Goal: Communication & Community: Ask a question

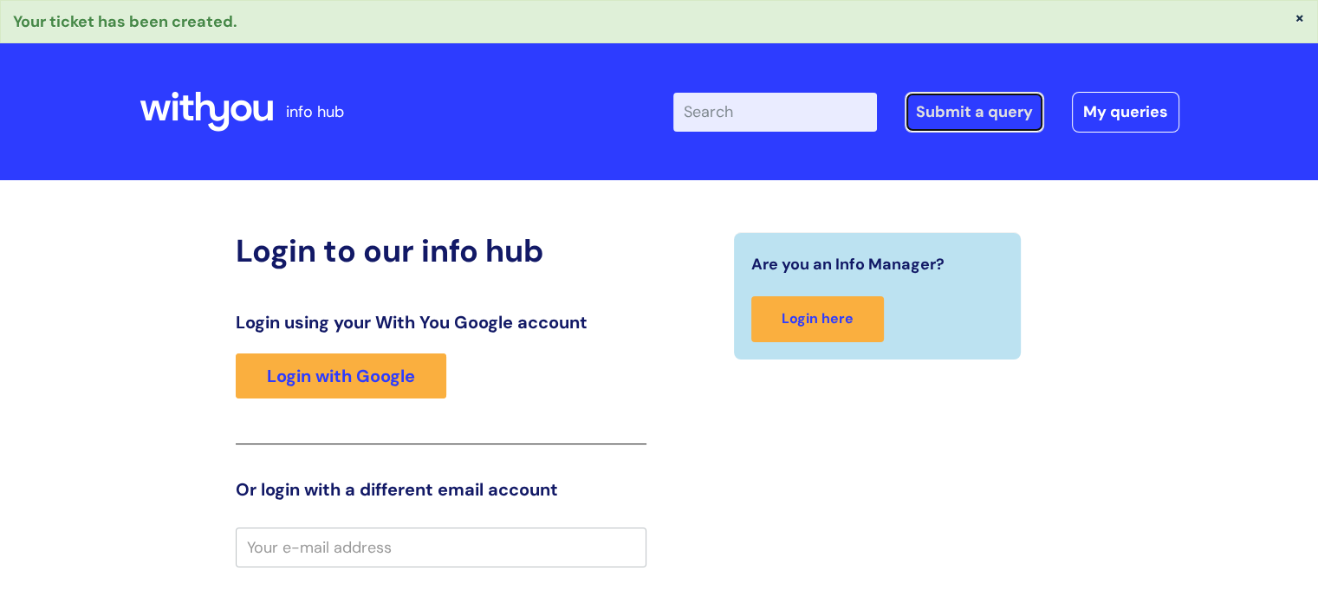
click at [1004, 113] on link "Submit a query" at bounding box center [973, 112] width 139 height 40
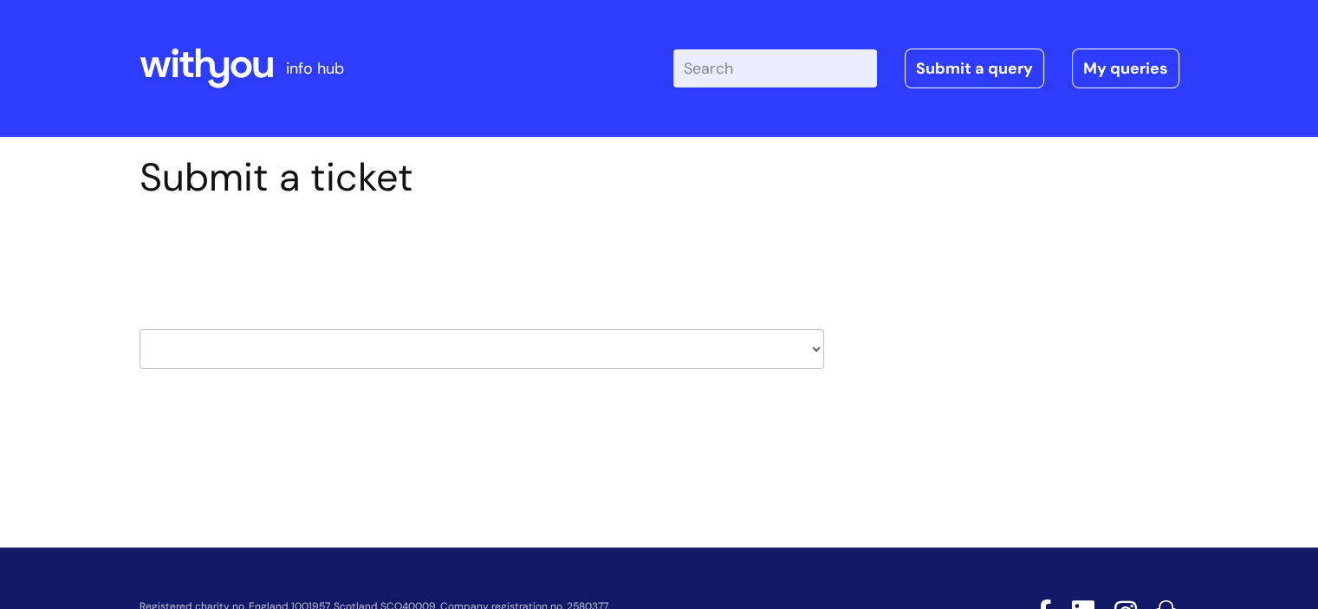
click at [496, 340] on select "HR / People IT and Support Clinical Drug Alerts Finance Accounts Data Support T…" at bounding box center [481, 349] width 684 height 40
select select "it_and_support"
click at [139, 329] on select "HR / People IT and Support Clinical Drug Alerts Finance Accounts Data Support T…" at bounding box center [481, 349] width 684 height 40
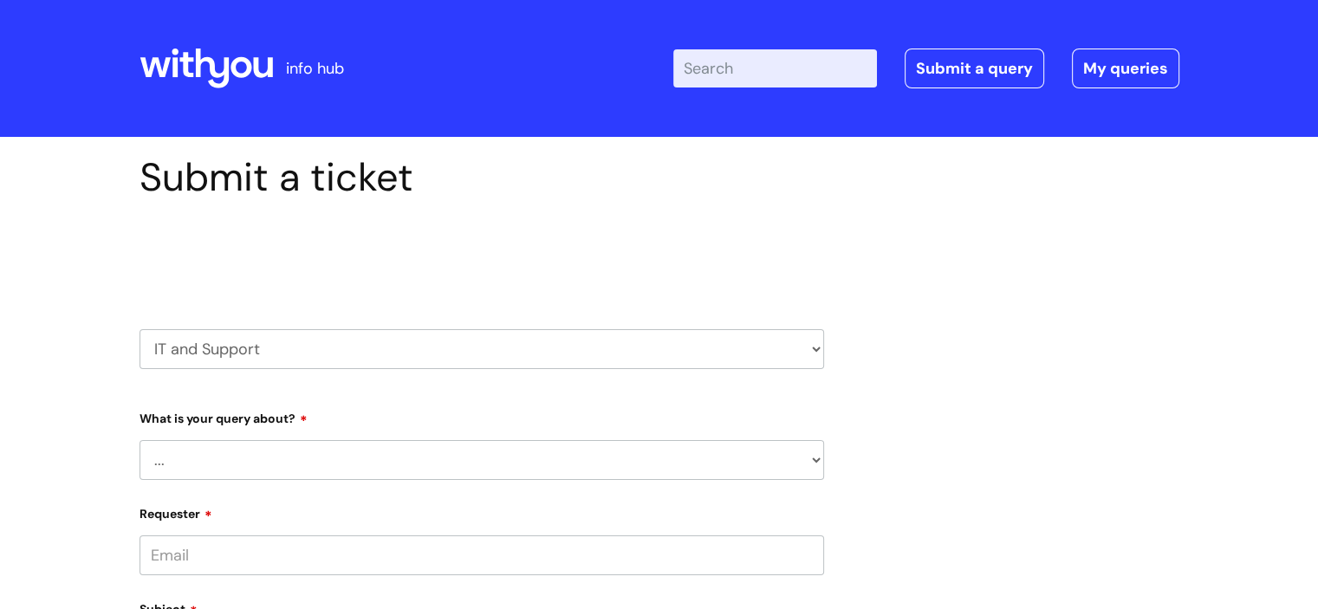
click at [401, 449] on select "... Mobile Phone Reset & MFA Accounts, Starters and Leavers IT Hardware issue I…" at bounding box center [481, 460] width 684 height 40
click at [139, 440] on select "... Mobile Phone Reset & MFA Accounts, Starters and Leavers IT Hardware issue I…" at bounding box center [481, 460] width 684 height 40
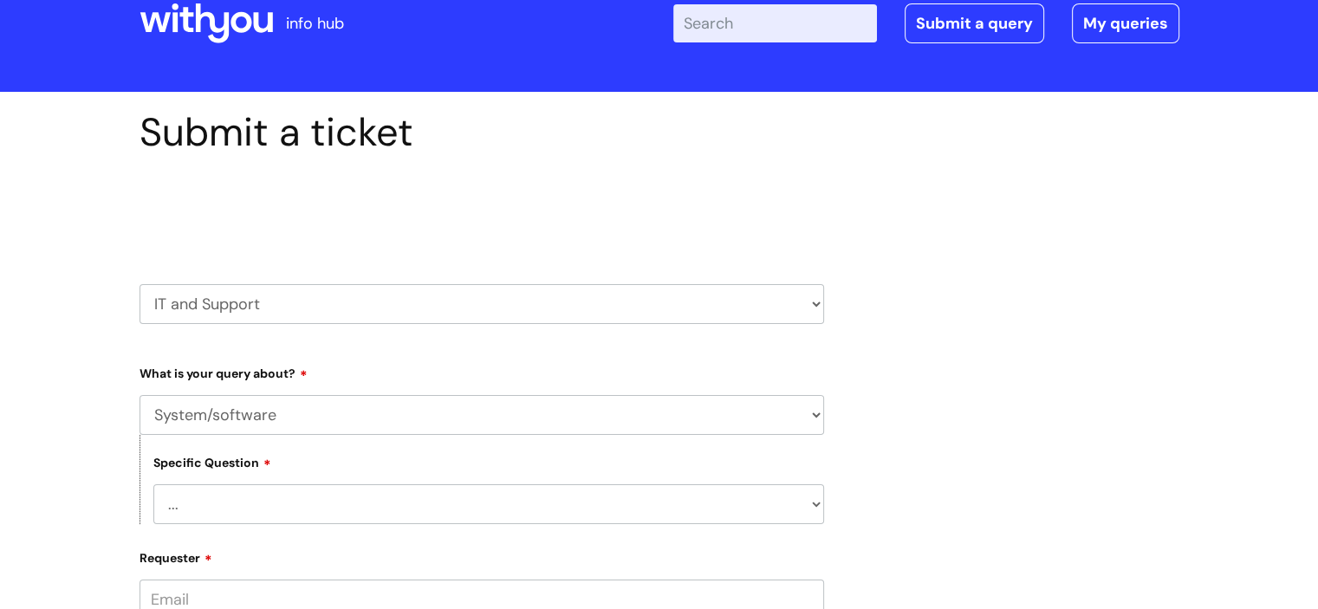
scroll to position [87, 0]
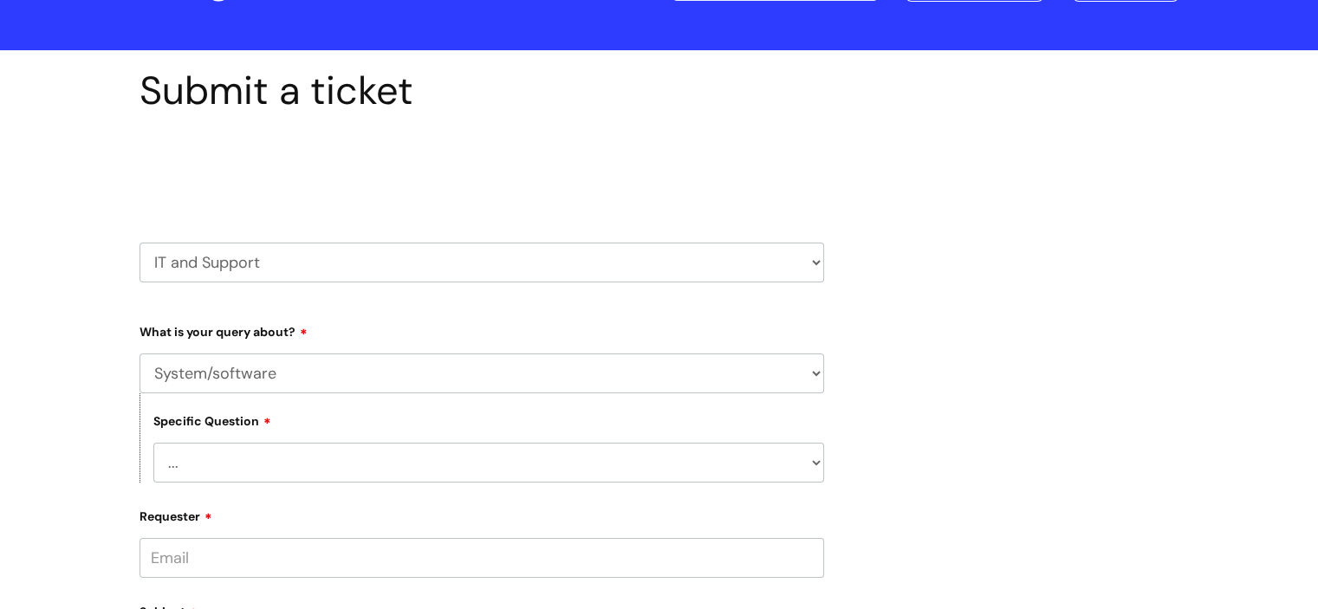
drag, startPoint x: 491, startPoint y: 446, endPoint x: 501, endPoint y: 452, distance: 11.3
click at [491, 446] on select "... Halo PCMIS Iaptus NHS Email CJSM Email Mitel Another System Google (Workspa…" at bounding box center [488, 463] width 671 height 40
click at [287, 383] on select "... Mobile Phone Reset & MFA Accounts, Starters and Leavers IT Hardware issue I…" at bounding box center [481, 373] width 684 height 40
click at [139, 353] on select "... Mobile Phone Reset & MFA Accounts, Starters and Leavers IT Hardware issue I…" at bounding box center [481, 373] width 684 height 40
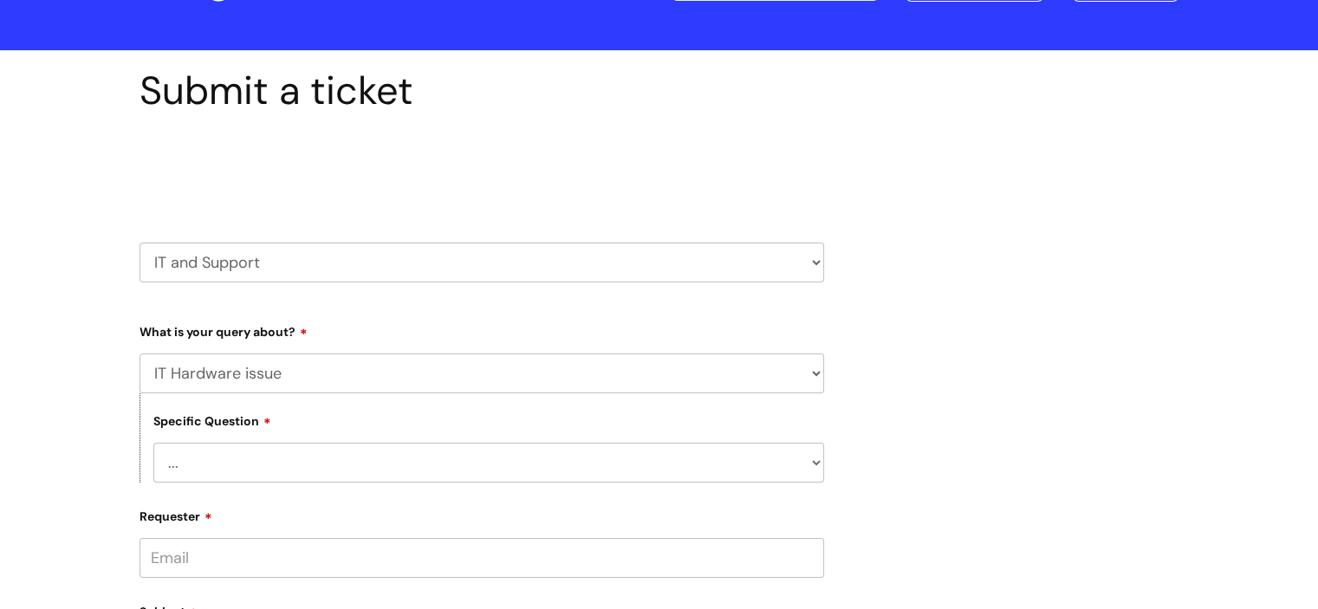
click at [301, 463] on select "... I need a new or replacement ... I’m waiting for new or replacement hardware…" at bounding box center [488, 463] width 671 height 40
click at [295, 364] on select "... Mobile Phone Reset & MFA Accounts, Starters and Leavers IT Hardware issue I…" at bounding box center [481, 373] width 684 height 40
select select "Something Else"
click at [139, 353] on select "... Mobile Phone Reset & MFA Accounts, Starters and Leavers IT Hardware issue I…" at bounding box center [481, 373] width 684 height 40
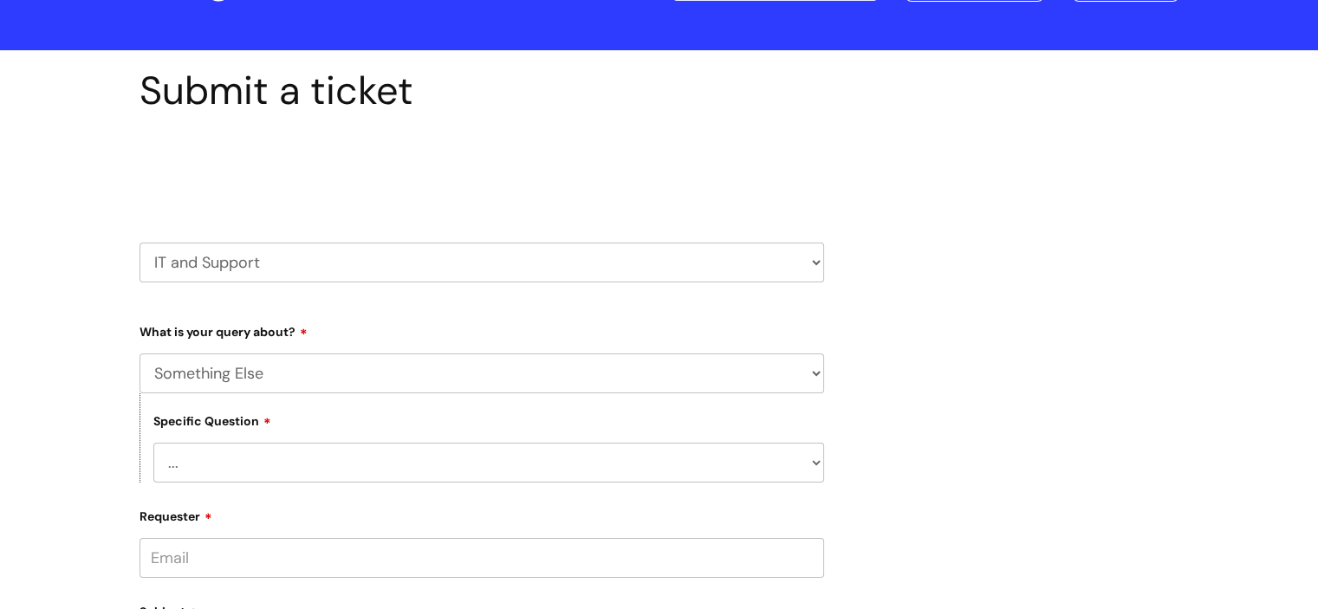
click at [378, 439] on div "Specific Question ... My problem is not listed" at bounding box center [481, 437] width 684 height 89
click at [370, 455] on select "... My problem is not listed" at bounding box center [488, 463] width 671 height 40
select select "My problem is not listed"
click at [153, 443] on select "... My problem is not listed" at bounding box center [488, 463] width 671 height 40
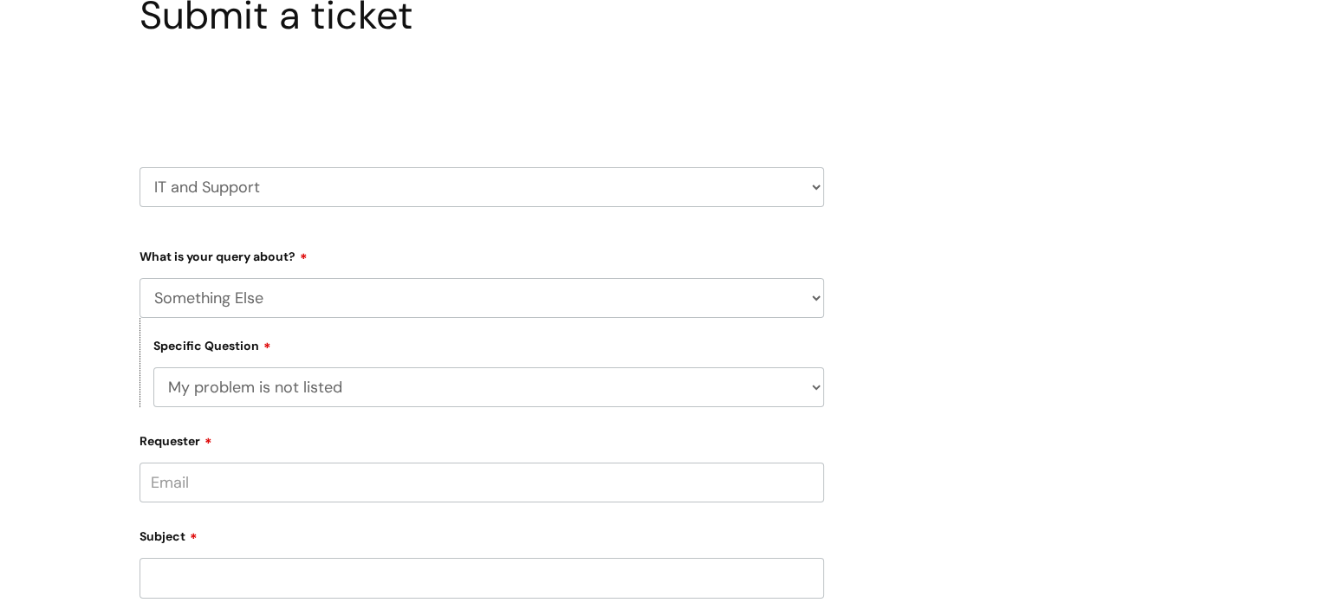
scroll to position [260, 0]
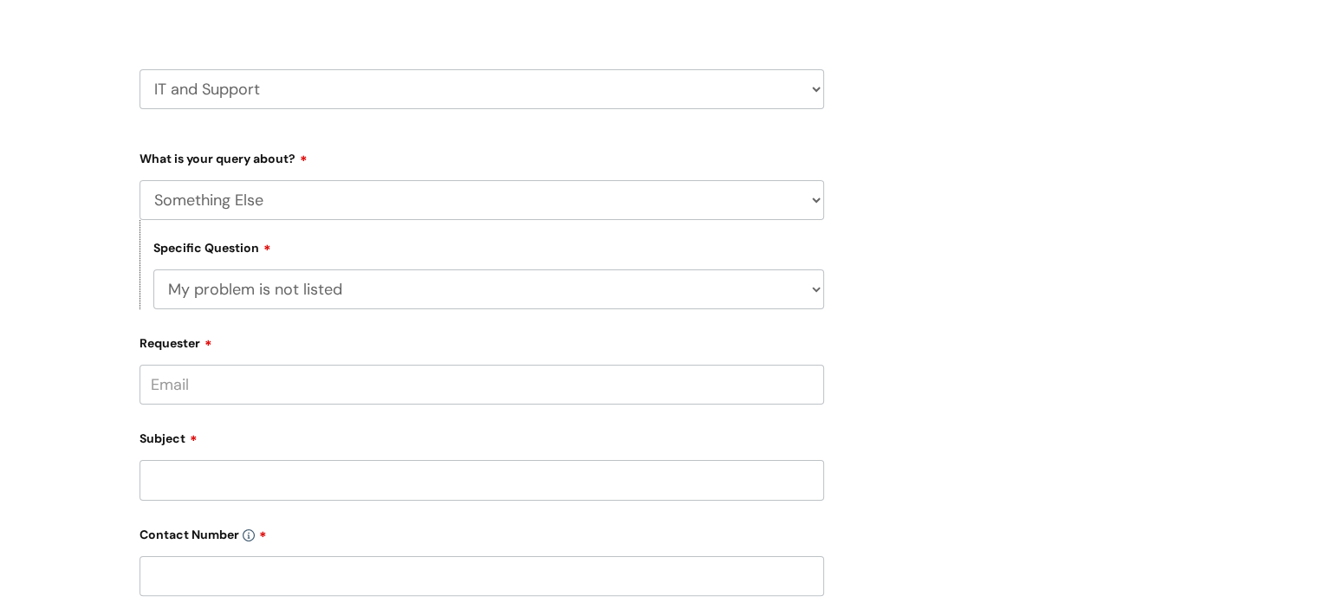
click at [313, 384] on input "Requester" at bounding box center [481, 385] width 684 height 40
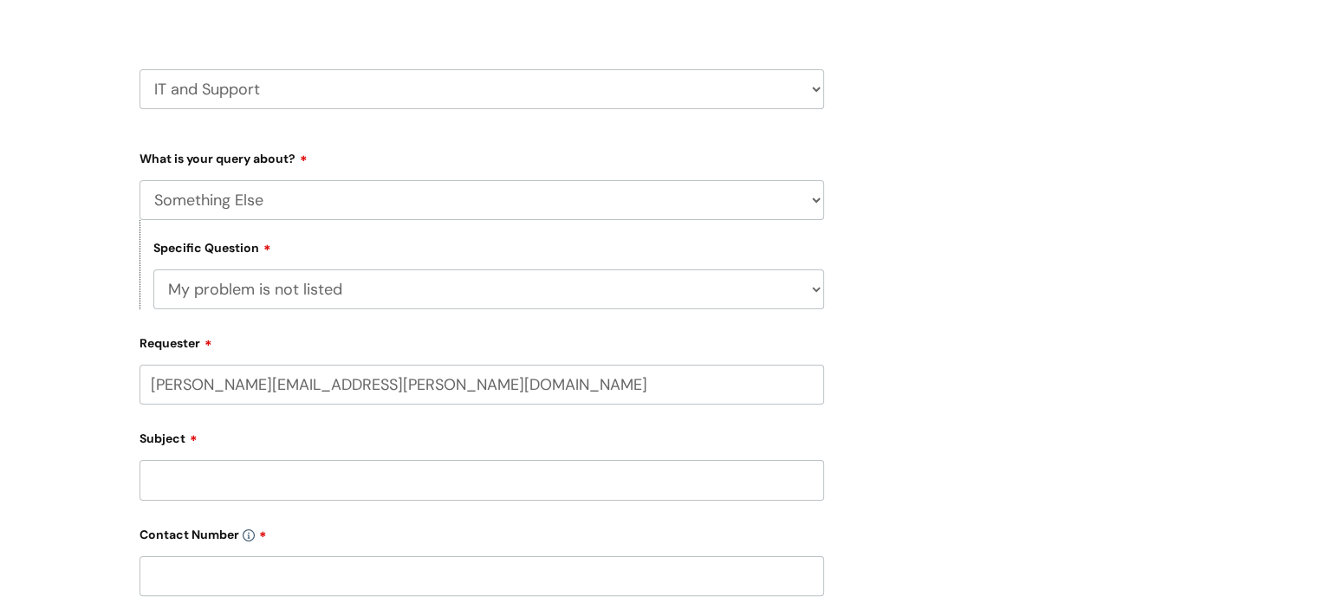
type input "[PERSON_NAME][EMAIL_ADDRESS][PERSON_NAME][DOMAIN_NAME]"
type input "Wifi"
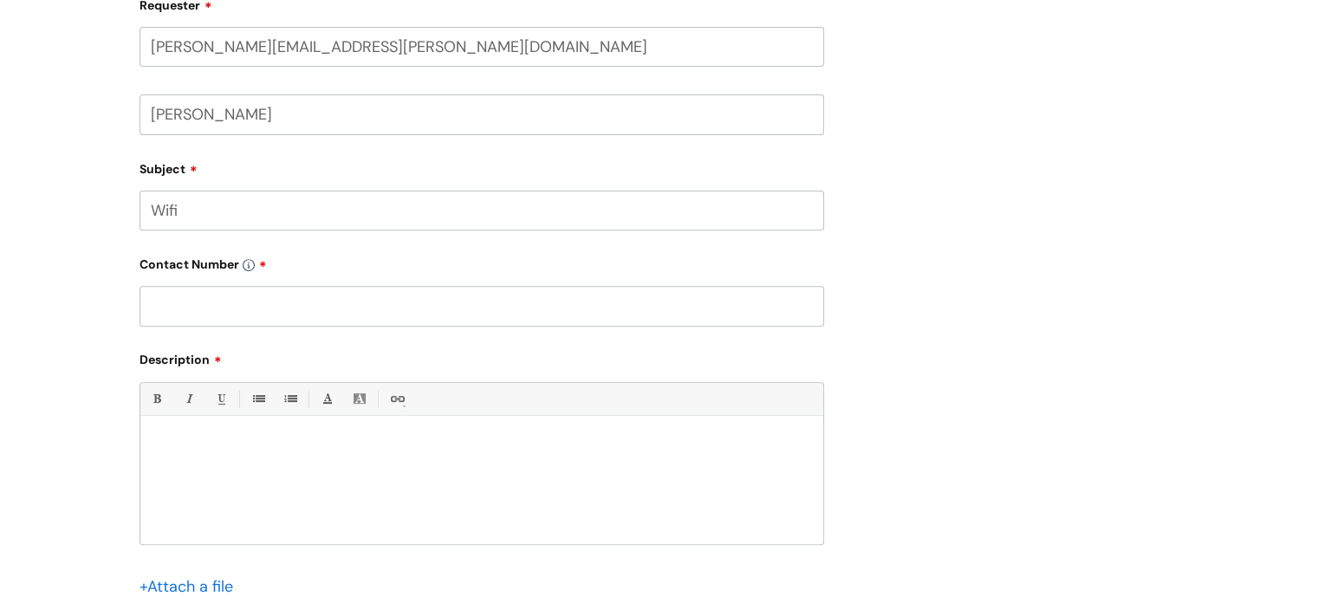
scroll to position [693, 0]
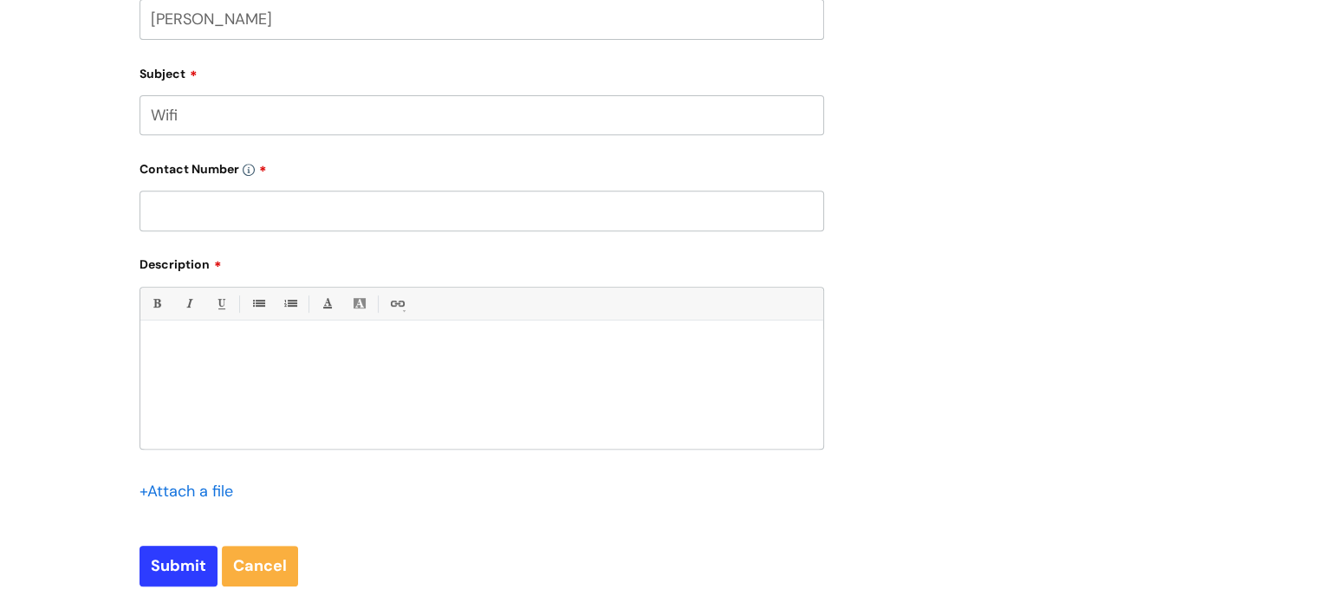
type input "[PERSON_NAME]"
click at [266, 218] on input "text" at bounding box center [481, 211] width 684 height 40
type input "07816125231"
click at [243, 363] on div at bounding box center [481, 389] width 683 height 120
drag, startPoint x: 465, startPoint y: 367, endPoint x: 435, endPoint y: 372, distance: 30.6
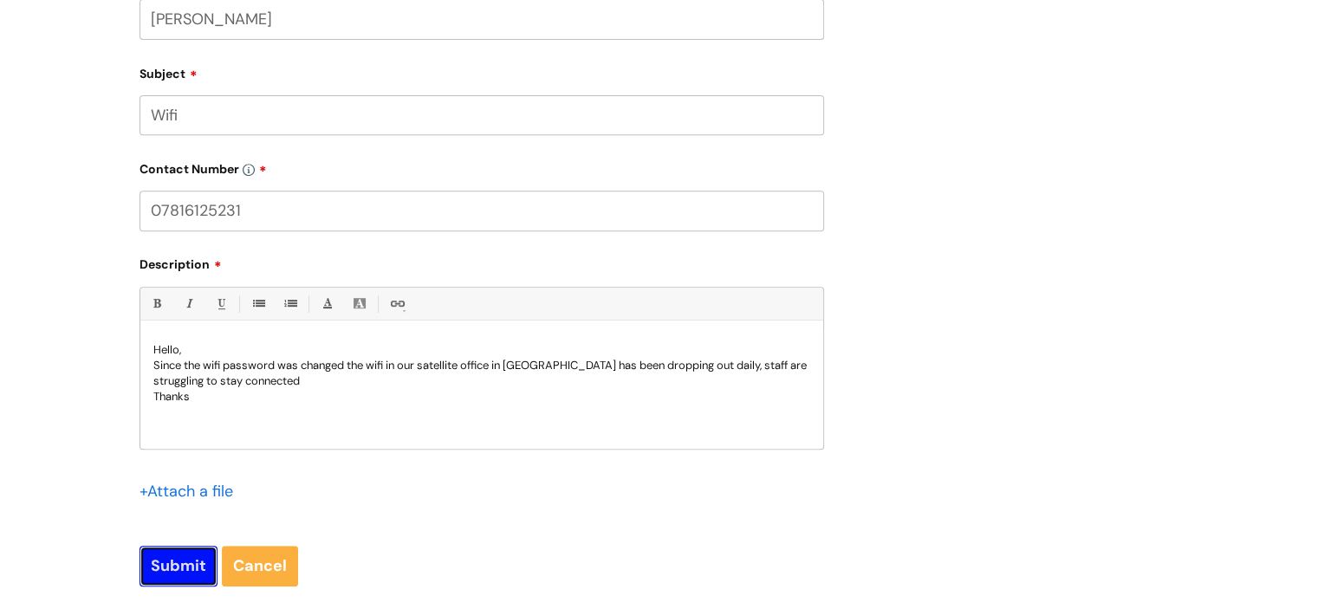
click at [203, 557] on input "Submit" at bounding box center [178, 566] width 78 height 40
type input "Please Wait..."
